Goal: Information Seeking & Learning: Learn about a topic

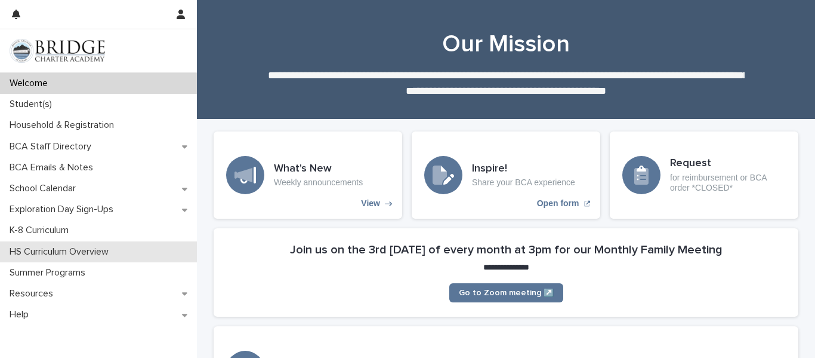
click at [69, 250] on p "HS Curriculum Overview" at bounding box center [61, 251] width 113 height 11
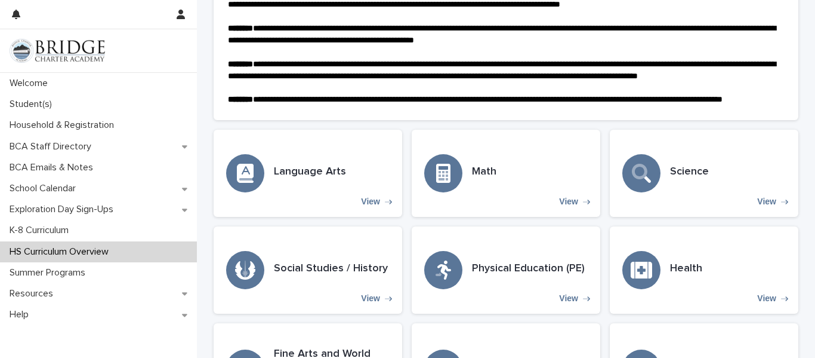
scroll to position [248, 0]
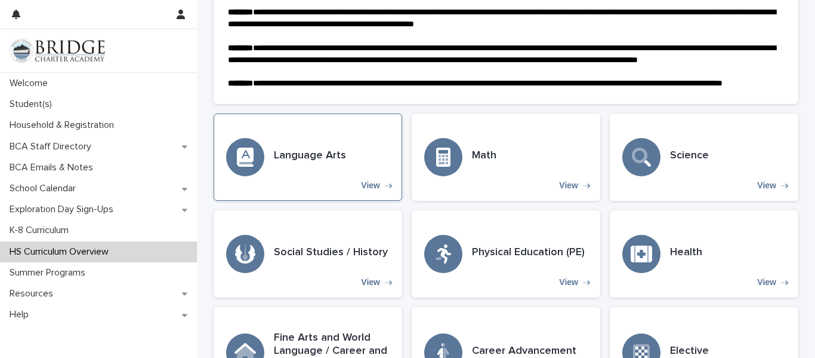
click at [371, 190] on p "View" at bounding box center [370, 185] width 19 height 10
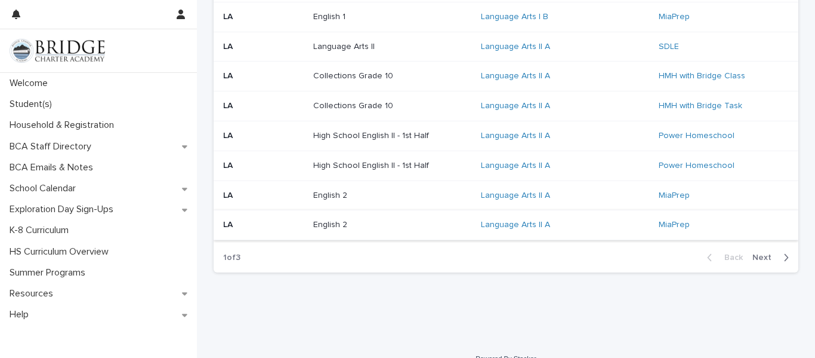
scroll to position [897, 0]
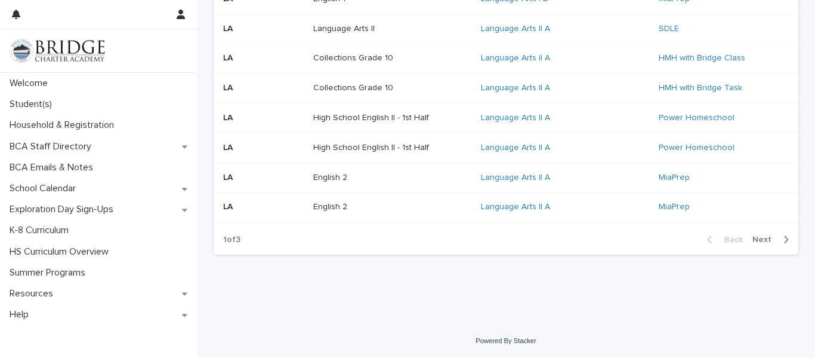
click at [769, 241] on span "Next" at bounding box center [766, 239] width 26 height 8
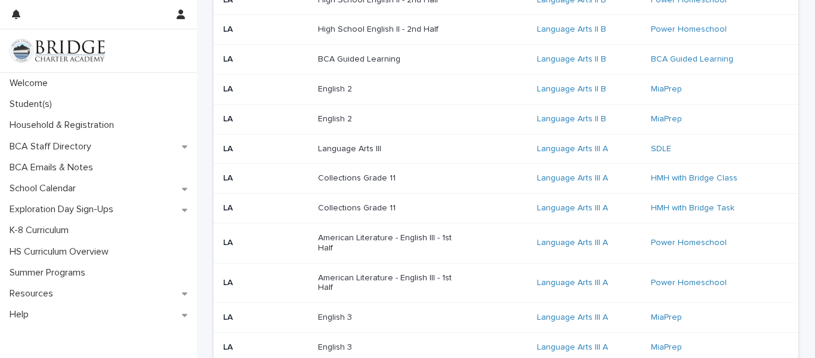
scroll to position [287, 0]
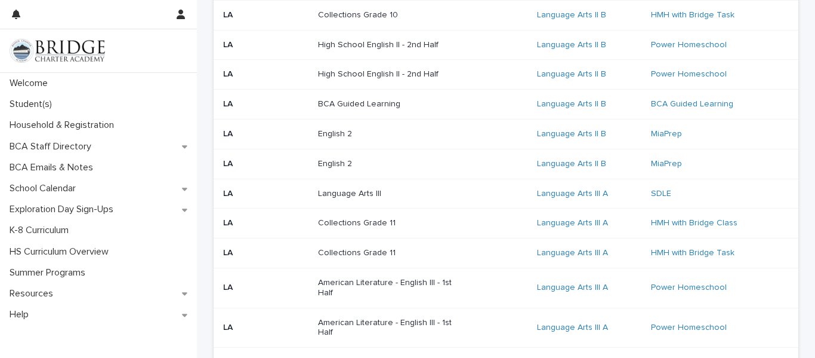
click at [427, 198] on p "Language Arts III" at bounding box center [392, 194] width 149 height 10
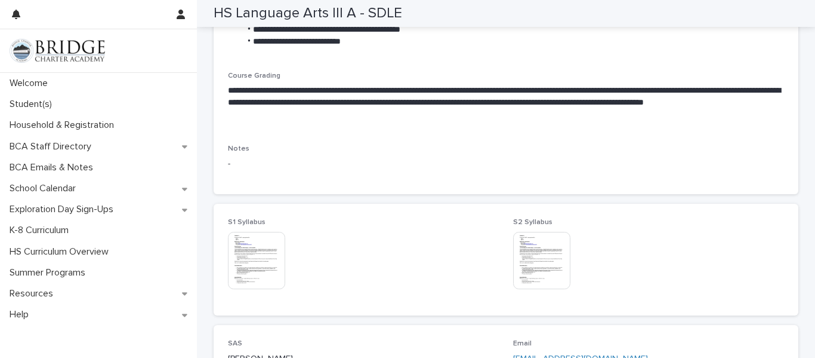
scroll to position [812, 0]
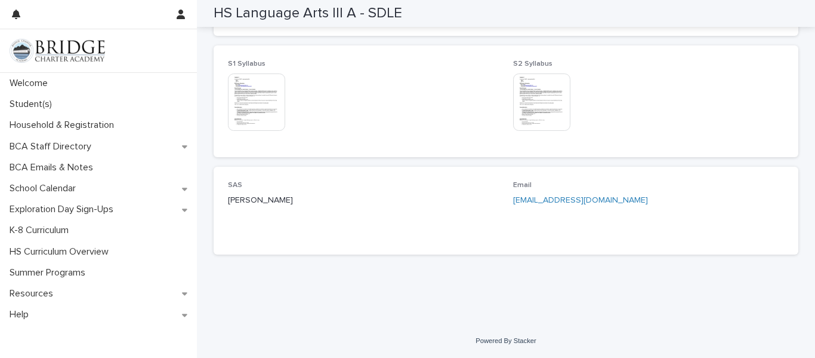
click at [268, 114] on img at bounding box center [256, 101] width 57 height 57
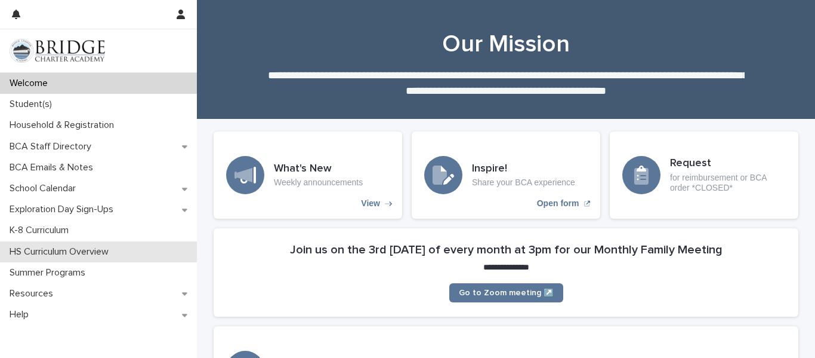
click at [114, 250] on p "HS Curriculum Overview" at bounding box center [61, 251] width 113 height 11
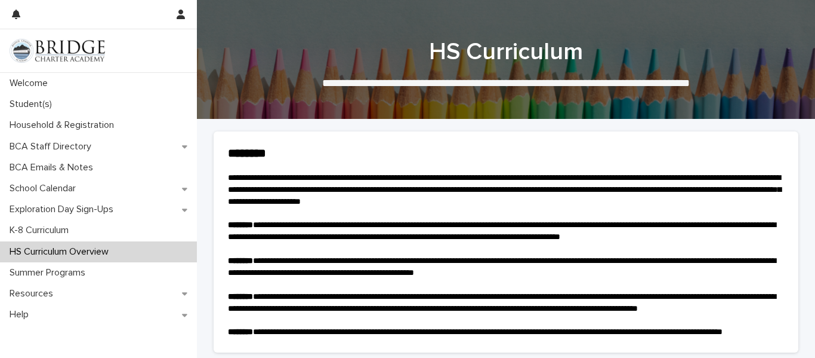
scroll to position [245, 0]
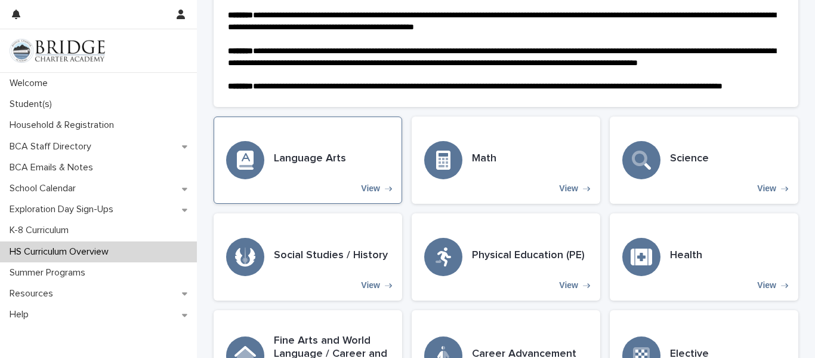
click at [281, 197] on div "Language Arts View" at bounding box center [308, 159] width 189 height 87
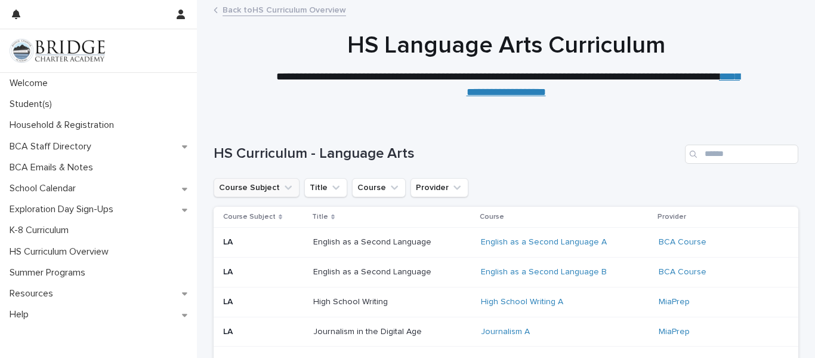
click at [260, 189] on button "Course Subject" at bounding box center [257, 187] width 86 height 19
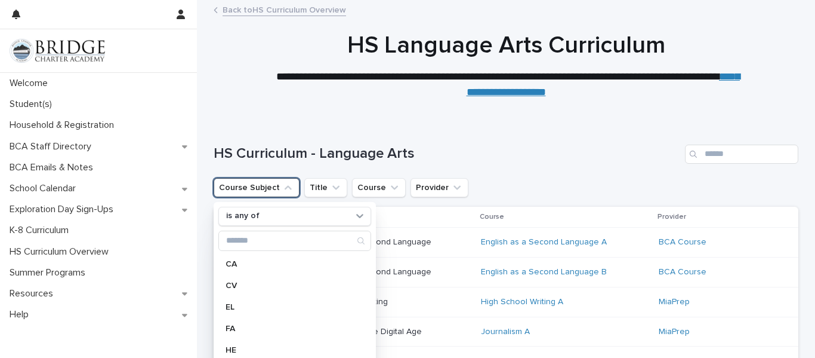
click at [285, 192] on icon "Course Subject" at bounding box center [288, 187] width 12 height 12
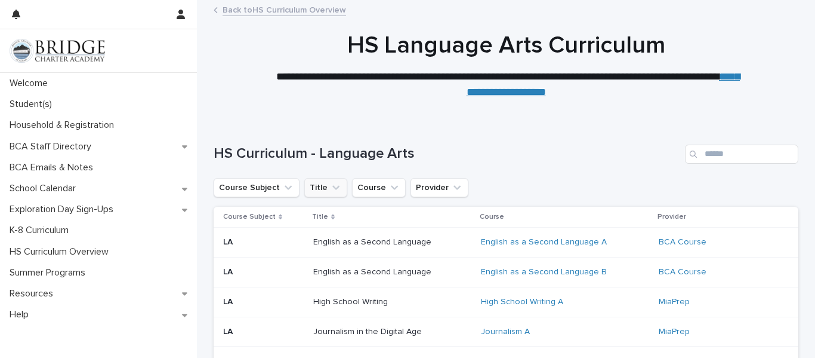
click at [332, 187] on icon "Title" at bounding box center [335, 187] width 7 height 4
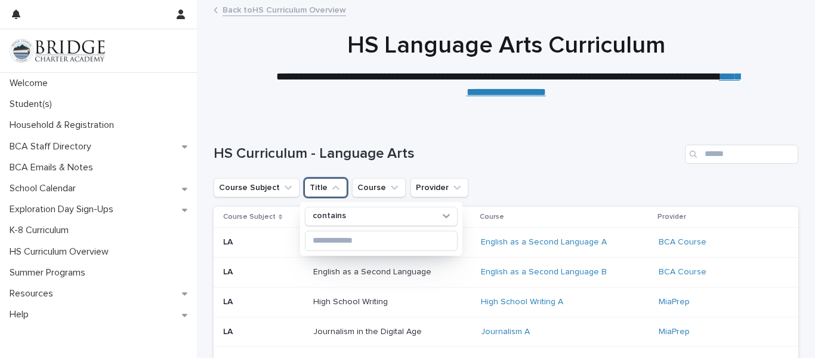
click at [332, 189] on icon "Title" at bounding box center [336, 187] width 12 height 12
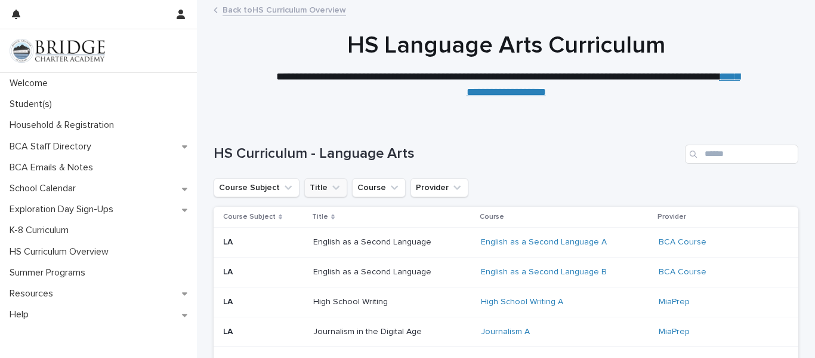
click at [333, 186] on icon "Title" at bounding box center [335, 187] width 7 height 4
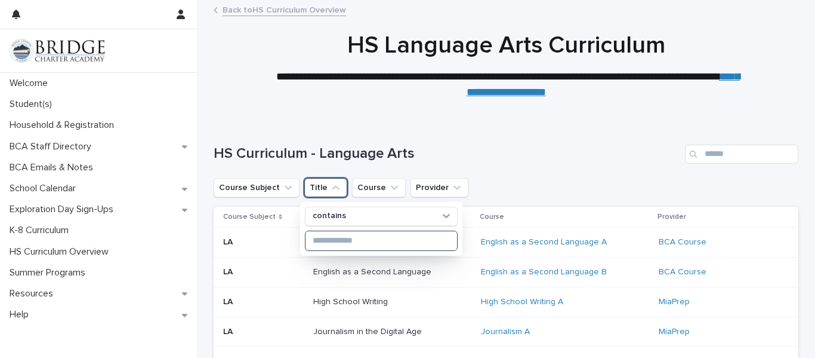
click at [358, 238] on input at bounding box center [382, 240] width 152 height 19
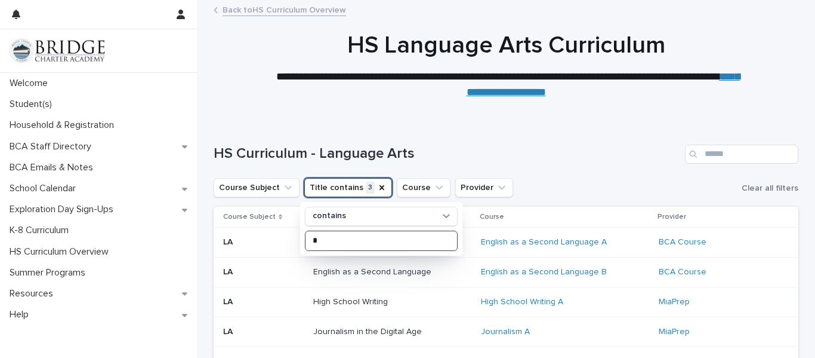
type input "*"
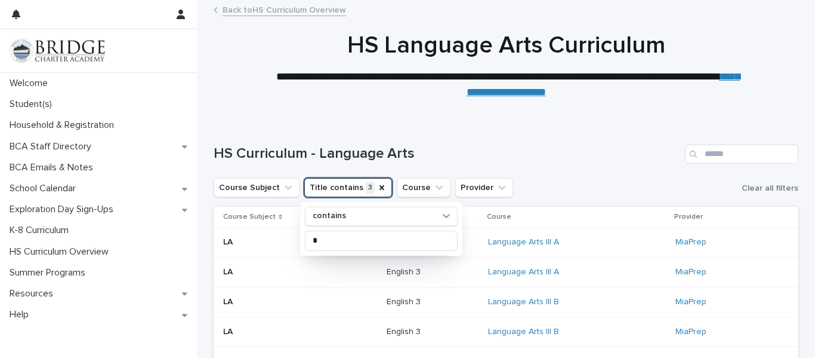
click at [574, 115] on div at bounding box center [506, 60] width 618 height 119
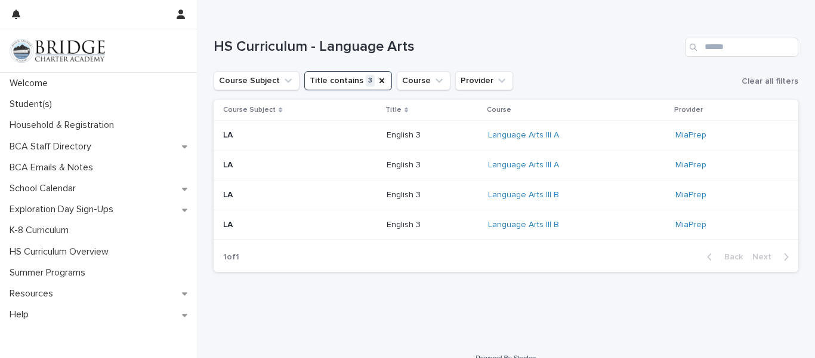
scroll to position [106, 0]
click at [369, 81] on button "Title contains 3" at bounding box center [348, 81] width 88 height 19
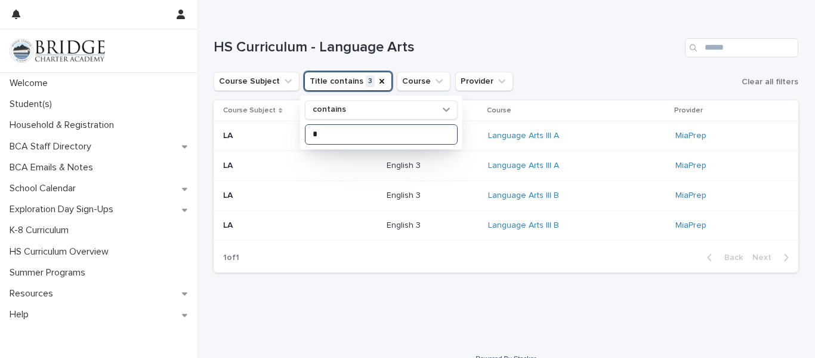
click at [327, 130] on input "*" at bounding box center [382, 134] width 152 height 19
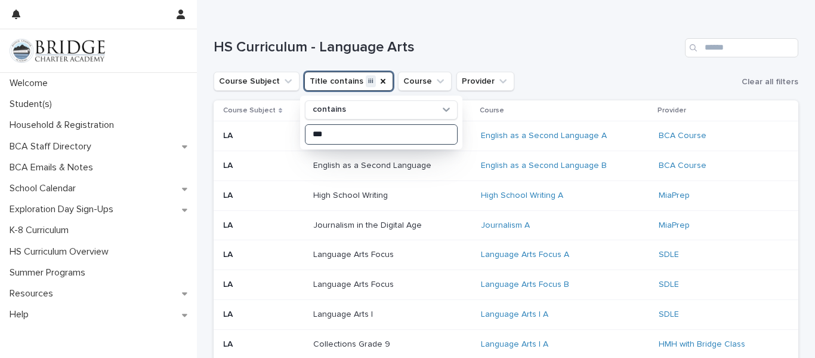
type input "***"
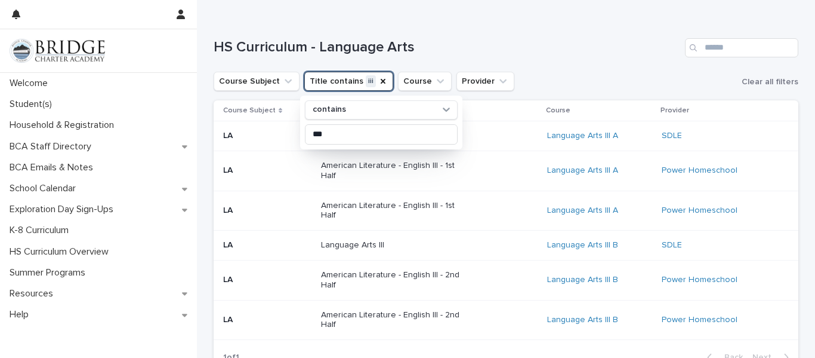
click at [583, 51] on h1 "HS Curriculum - Language Arts" at bounding box center [447, 47] width 467 height 17
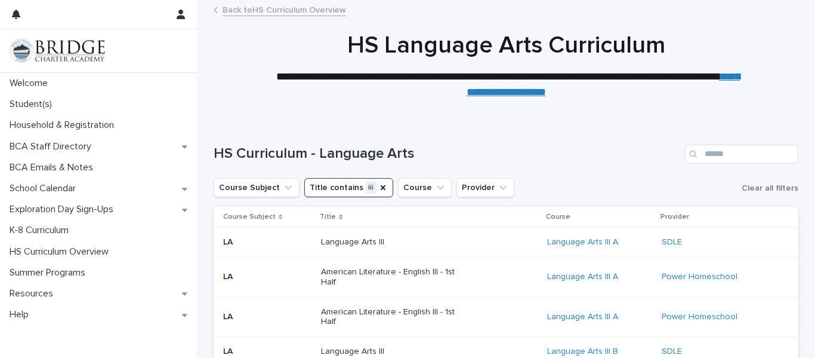
click at [380, 187] on button "Title contains iii" at bounding box center [348, 187] width 89 height 19
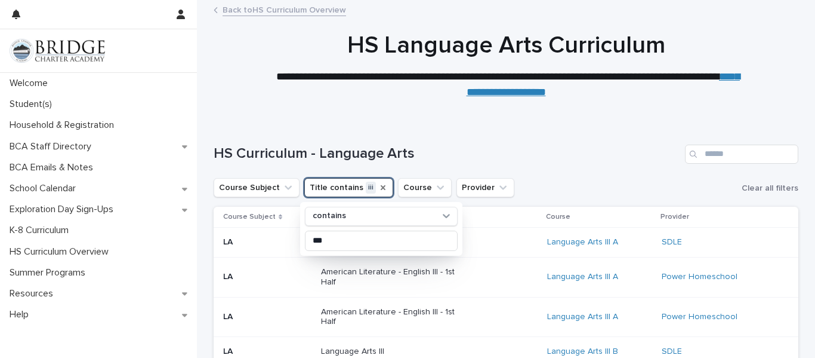
click at [378, 187] on icon "Title" at bounding box center [383, 188] width 10 height 10
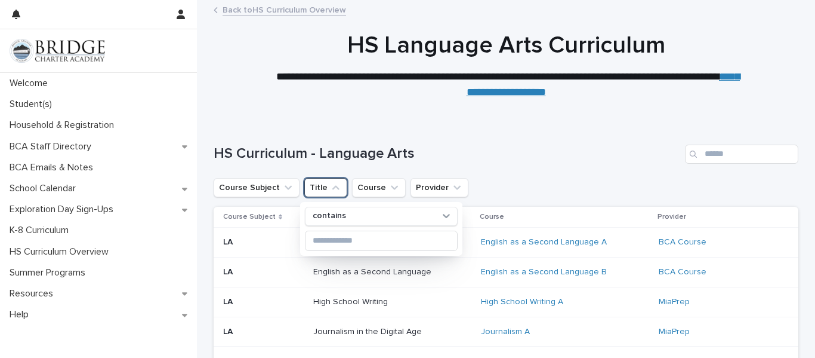
click at [603, 156] on h1 "HS Curriculum - Language Arts" at bounding box center [447, 153] width 467 height 17
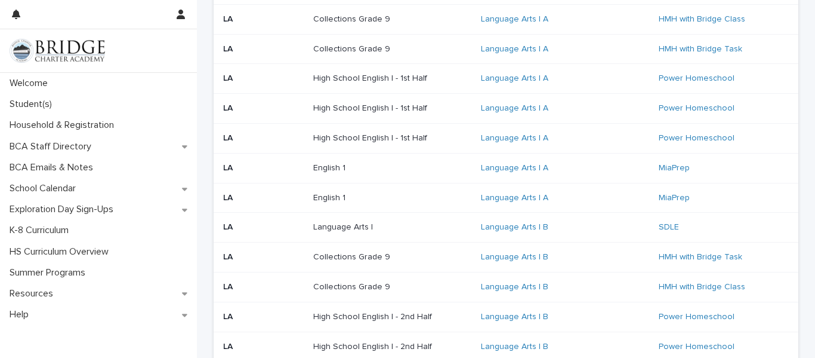
scroll to position [849, 0]
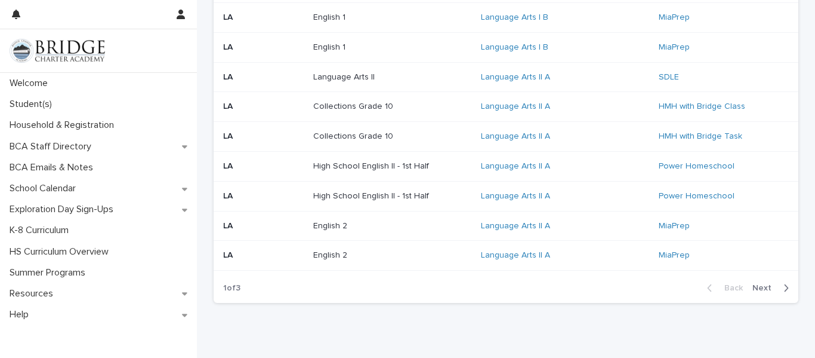
click at [780, 290] on div "button" at bounding box center [784, 287] width 10 height 11
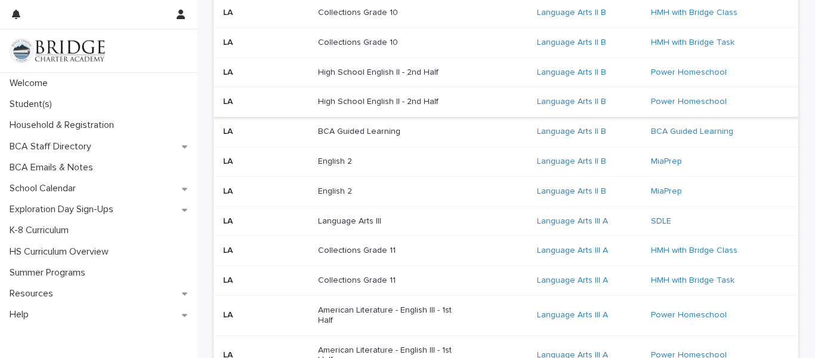
scroll to position [260, 0]
click at [387, 254] on p "Collections Grade 11" at bounding box center [392, 250] width 149 height 10
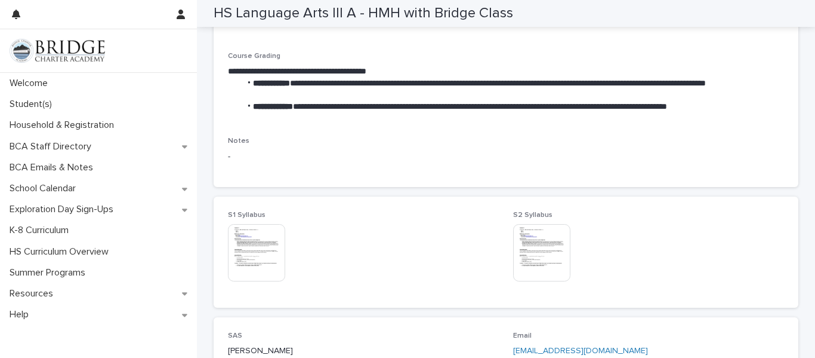
scroll to position [553, 0]
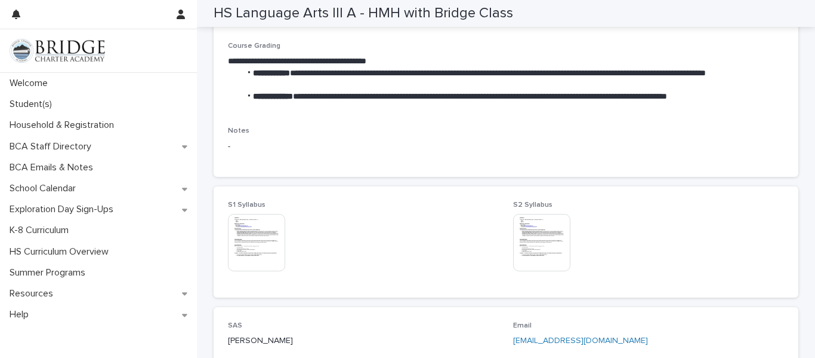
click at [245, 252] on img at bounding box center [256, 242] width 57 height 57
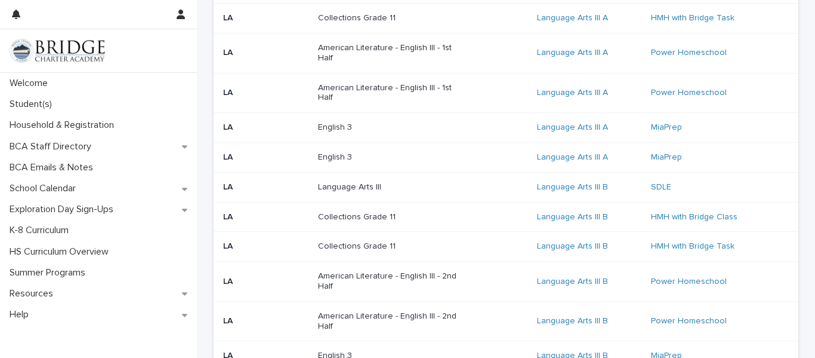
scroll to position [519, 0]
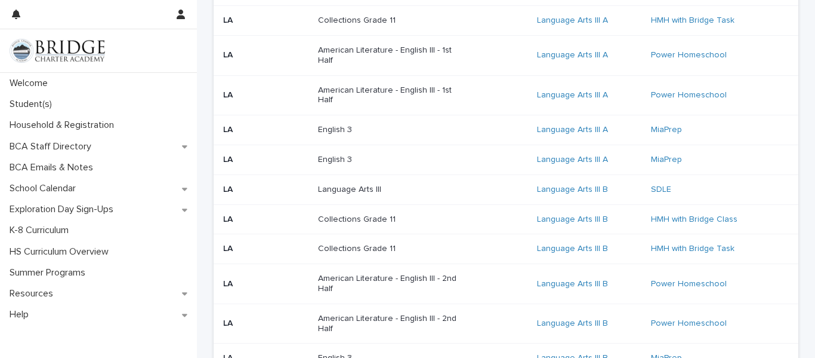
click at [350, 155] on p "English 3" at bounding box center [392, 160] width 149 height 10
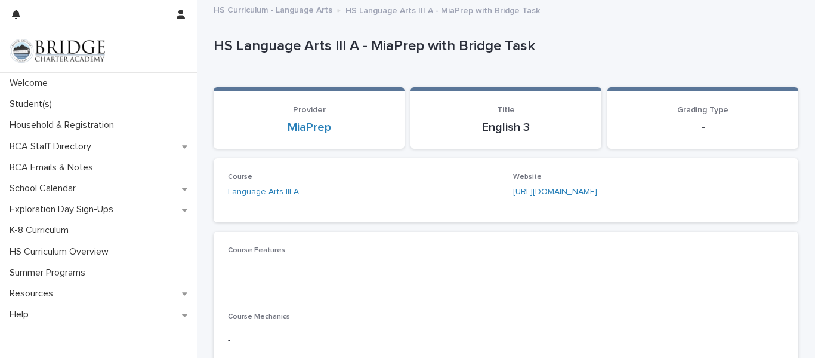
click at [550, 191] on link "[URL][DOMAIN_NAME]" at bounding box center [555, 191] width 84 height 8
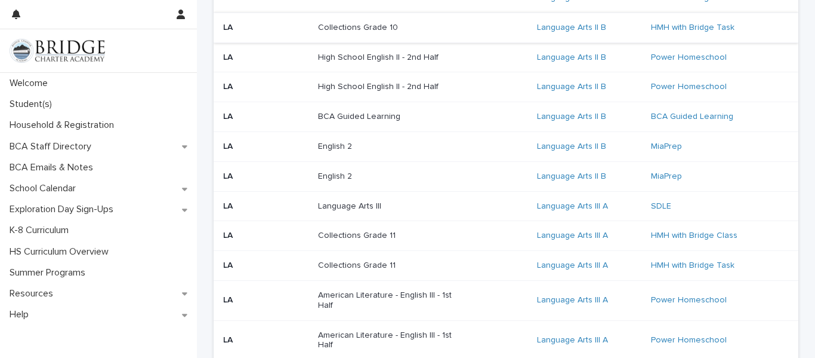
scroll to position [281, 0]
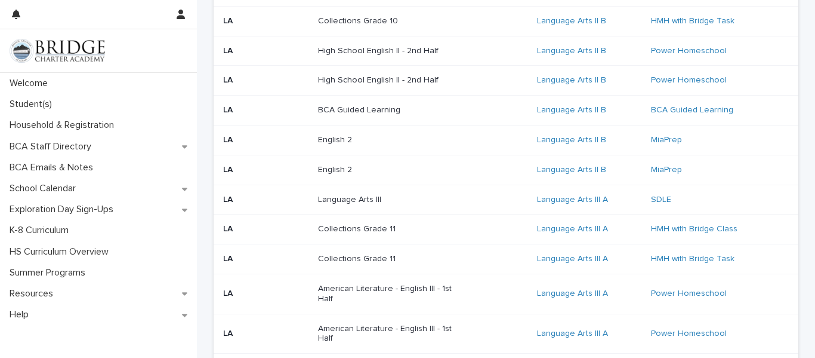
click at [376, 234] on div "Collections Grade 11" at bounding box center [423, 229] width 210 height 20
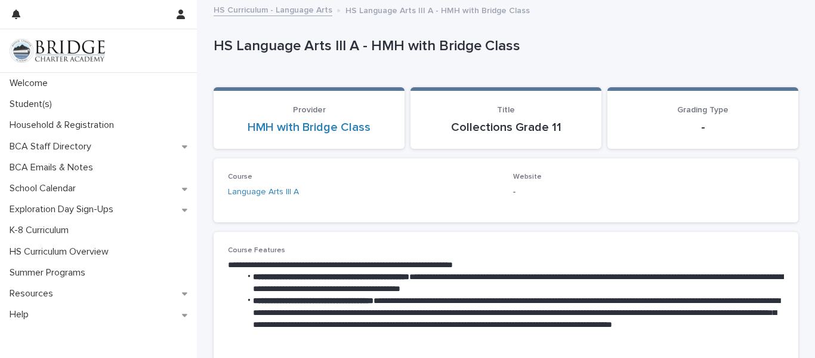
click at [317, 8] on link "HS Curriculum - Language Arts" at bounding box center [273, 9] width 119 height 14
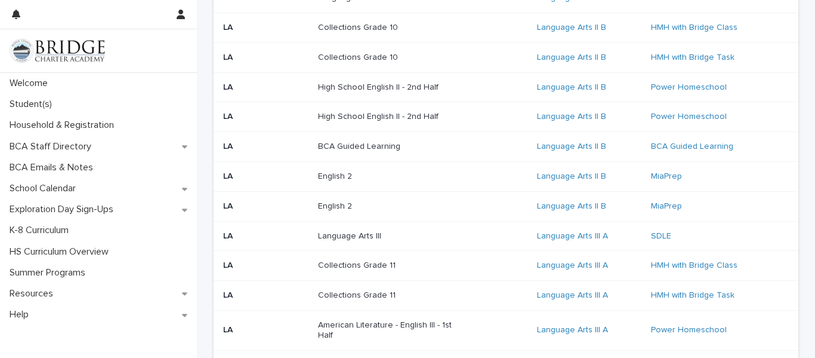
scroll to position [250, 0]
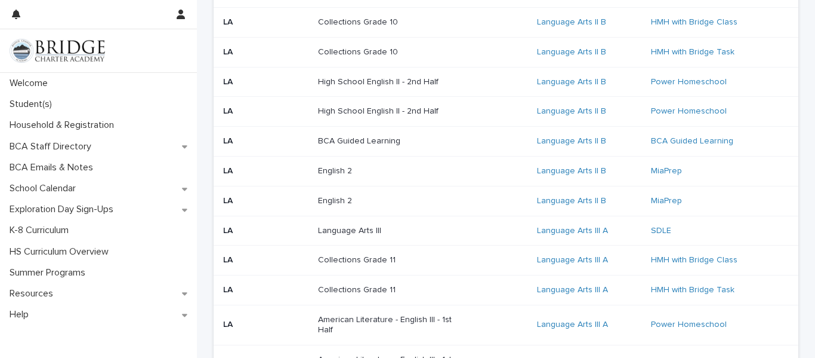
click at [509, 227] on div "Language Arts III" at bounding box center [423, 231] width 210 height 20
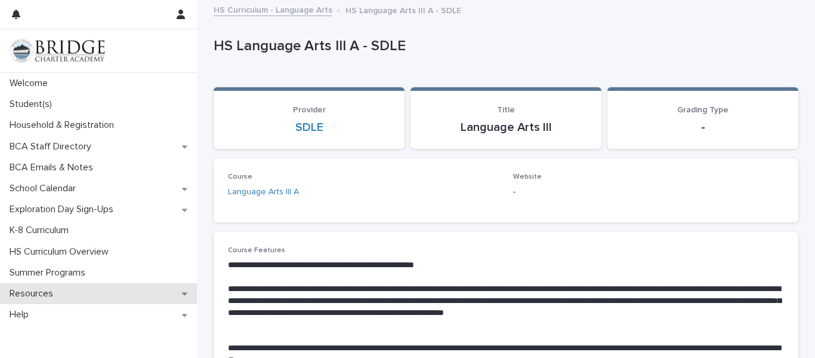
click at [189, 292] on div "Resources" at bounding box center [98, 293] width 197 height 21
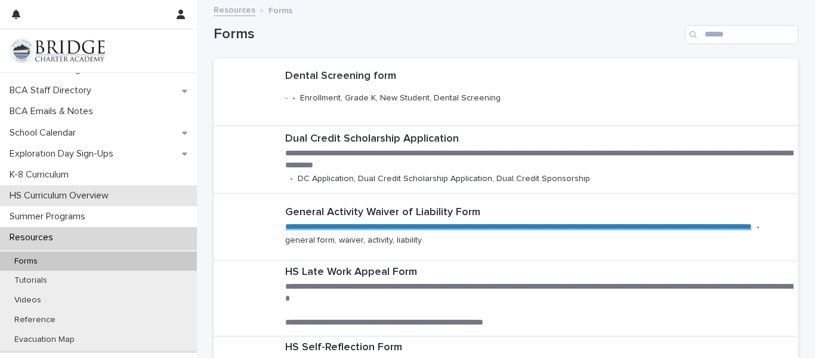
scroll to position [17, 0]
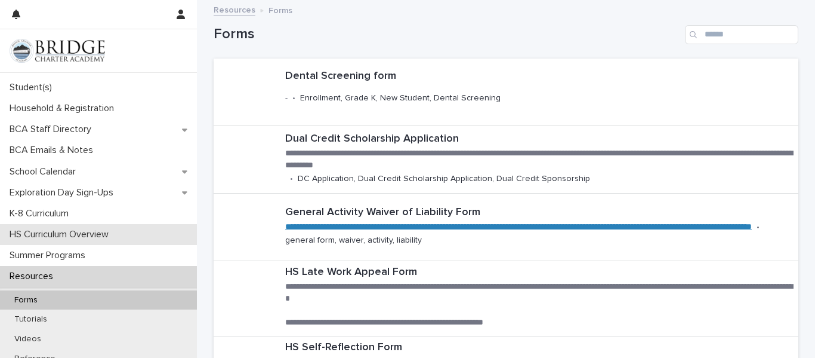
click at [121, 235] on div "HS Curriculum Overview" at bounding box center [98, 234] width 197 height 21
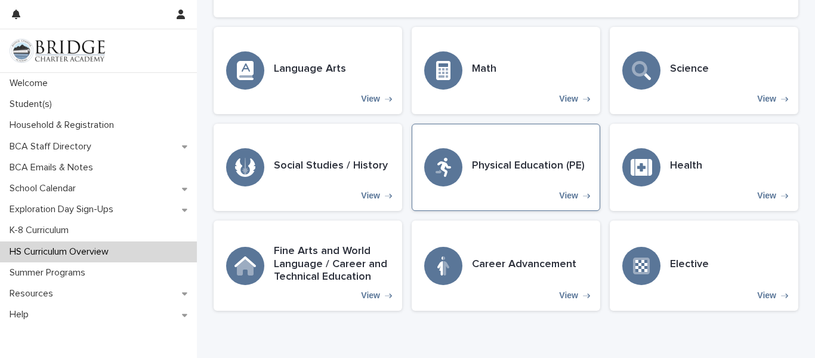
scroll to position [291, 0]
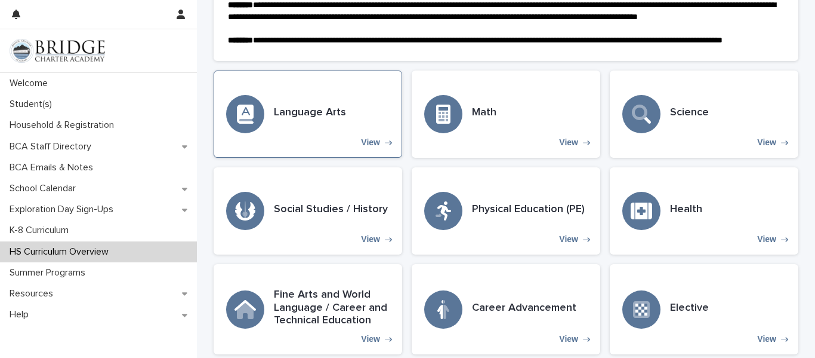
click at [380, 143] on div "Language Arts View" at bounding box center [308, 113] width 189 height 87
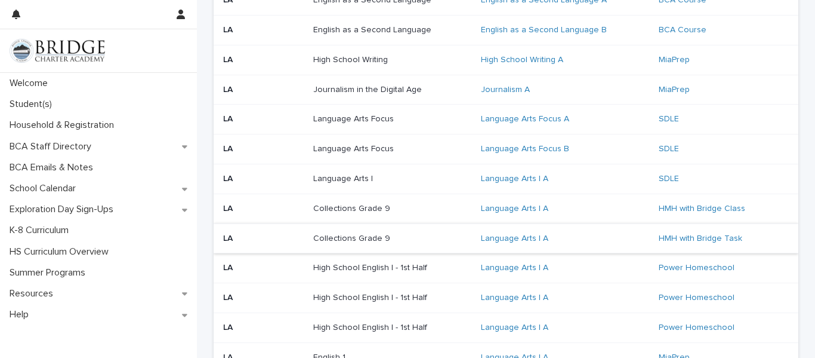
scroll to position [181, 0]
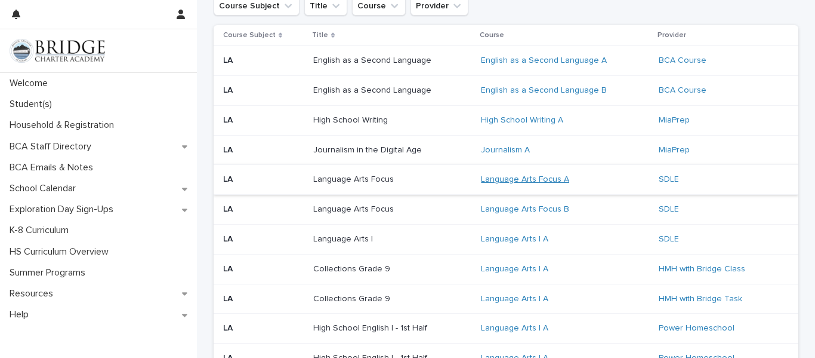
click at [536, 178] on link "Language Arts Focus A" at bounding box center [525, 179] width 88 height 10
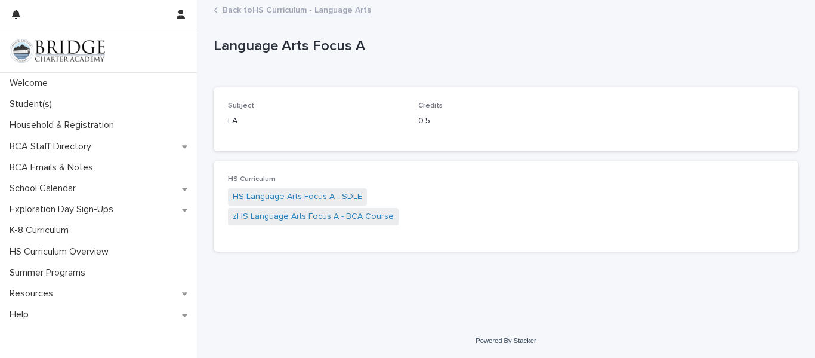
click at [337, 196] on link "HS Language Arts Focus A - SDLE" at bounding box center [298, 196] width 130 height 13
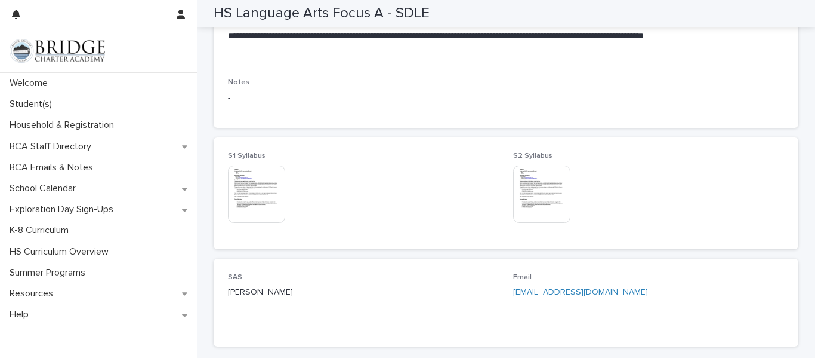
scroll to position [851, 0]
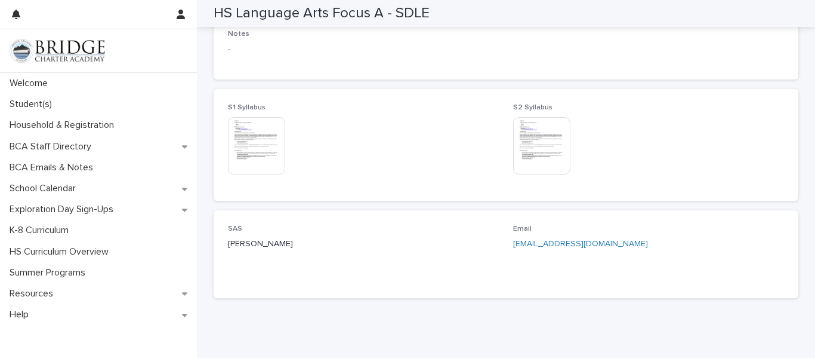
click at [275, 161] on img at bounding box center [256, 145] width 57 height 57
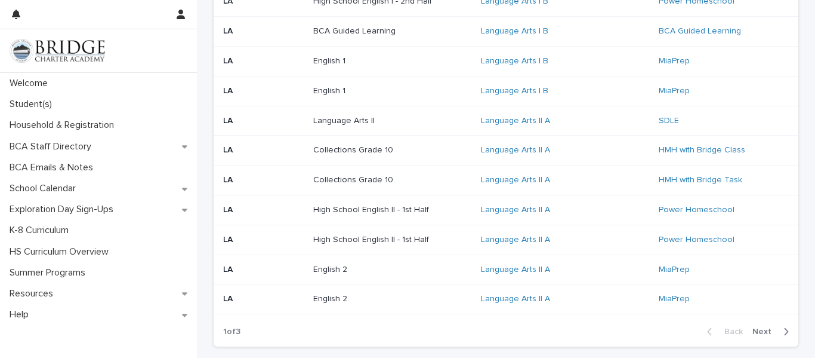
scroll to position [897, 0]
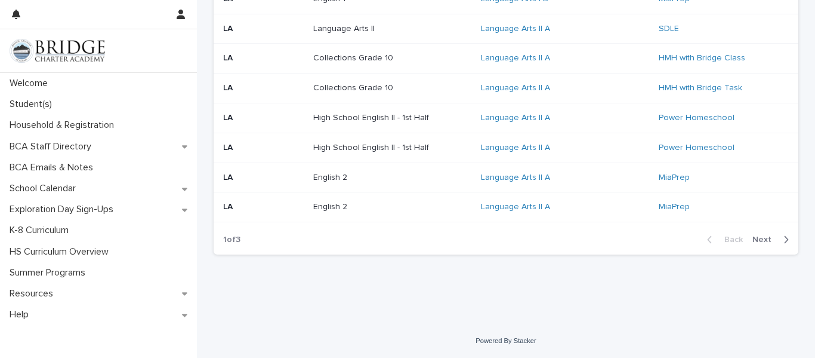
click at [783, 242] on div "button" at bounding box center [784, 239] width 10 height 11
